Goal: Task Accomplishment & Management: Manage account settings

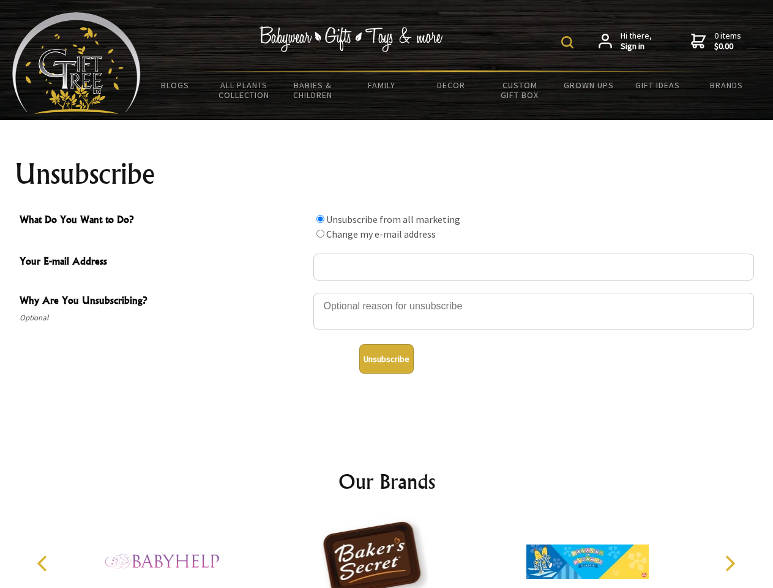
click at [569, 42] on img at bounding box center [567, 42] width 12 height 12
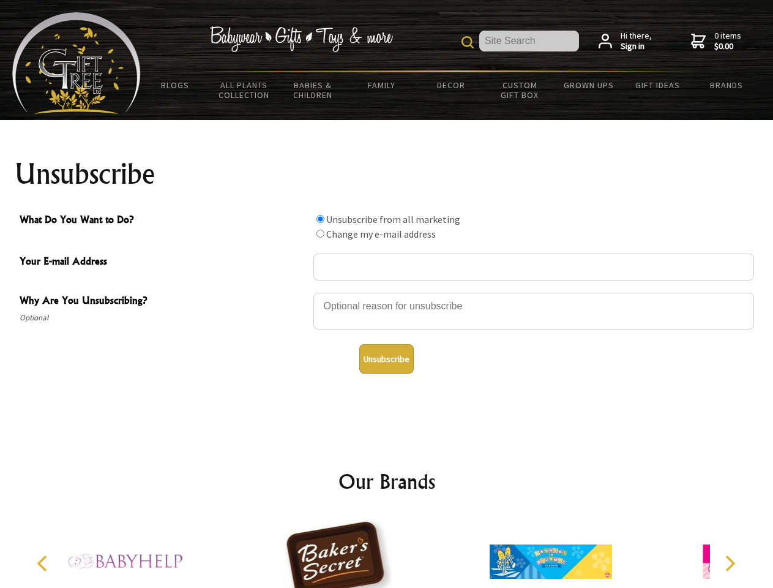
click at [387, 292] on div at bounding box center [533, 312] width 441 height 43
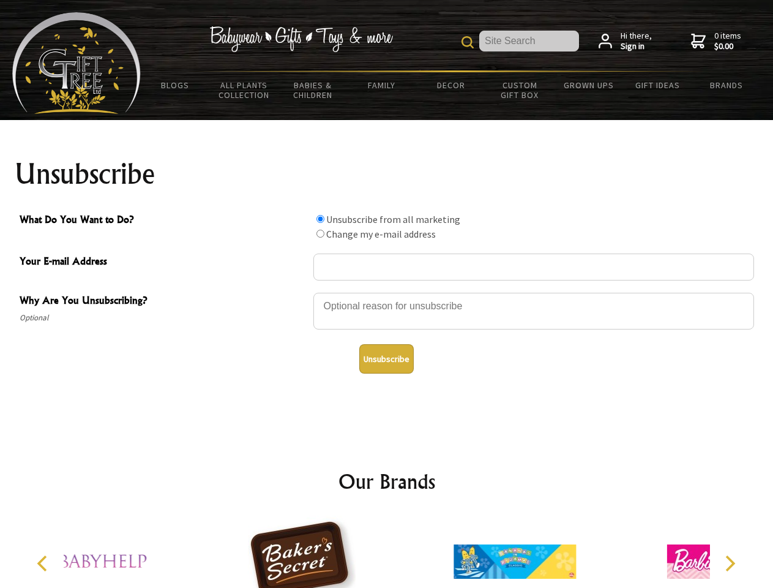
click at [320, 219] on input "What Do You Want to Do?" at bounding box center [320, 219] width 8 height 8
